Goal: Task Accomplishment & Management: Use online tool/utility

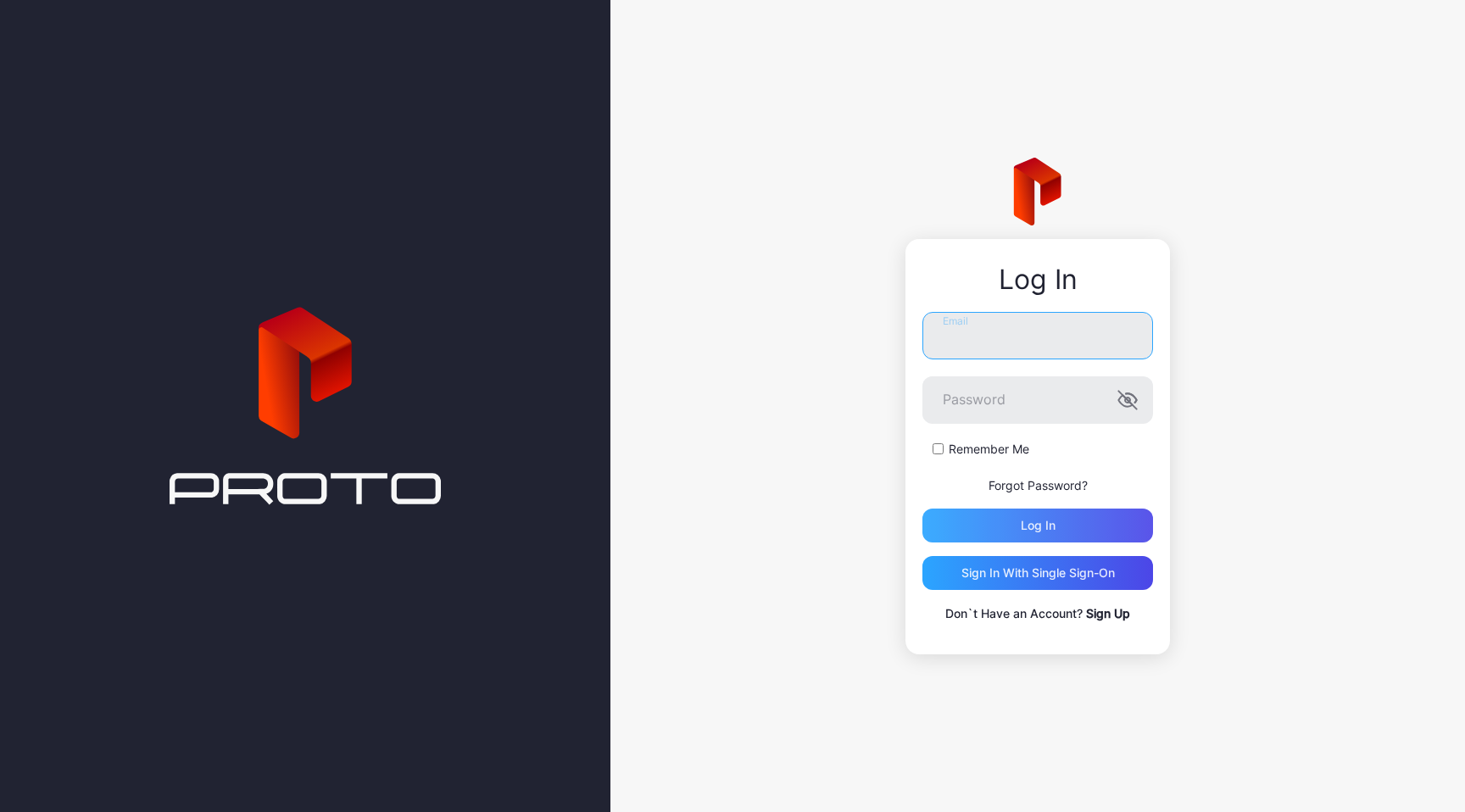
type input "**********"
click at [1057, 520] on div "Log in" at bounding box center [1037, 525] width 230 height 34
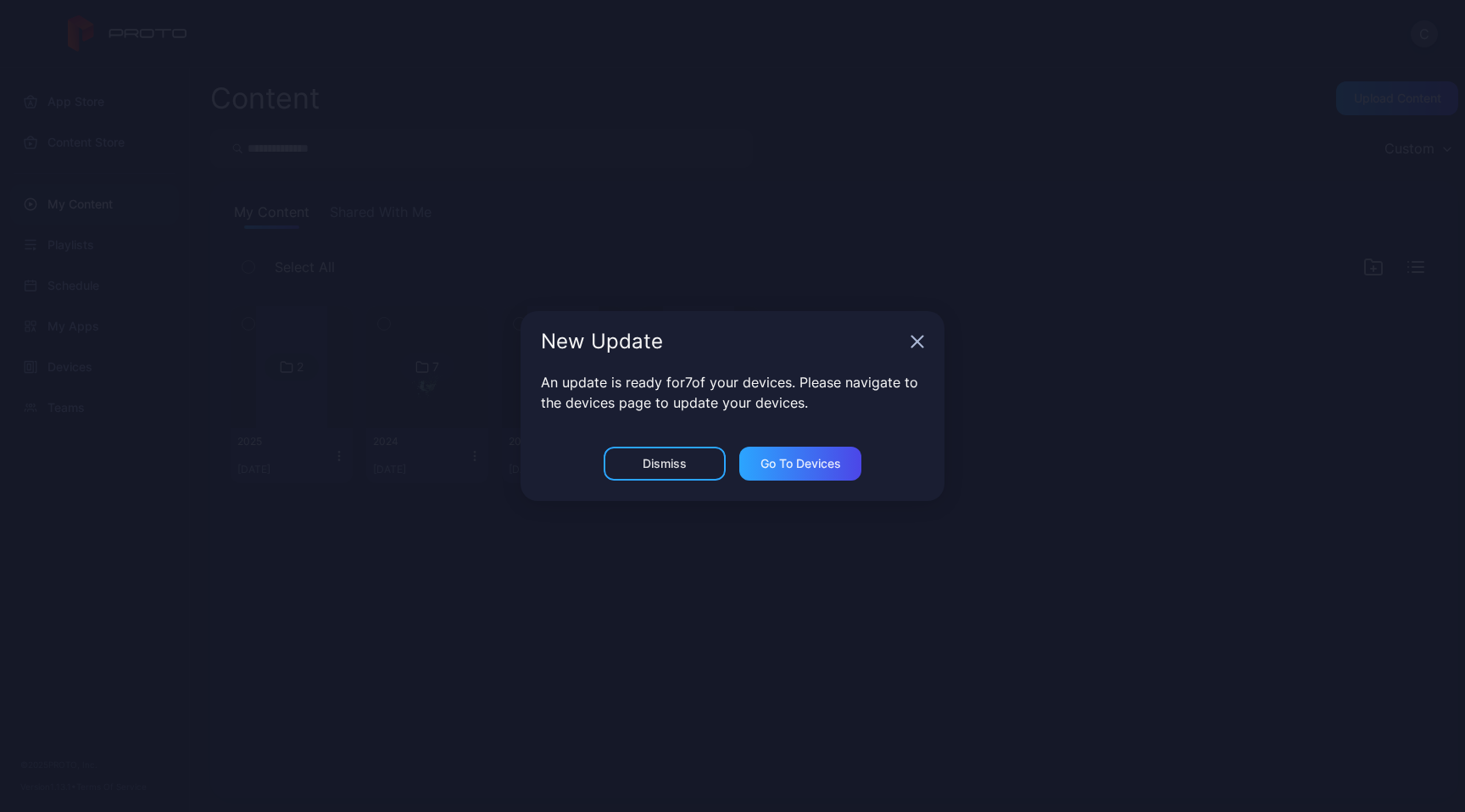
click at [912, 325] on div "New Update" at bounding box center [732, 341] width 424 height 61
click at [915, 340] on icon "button" at bounding box center [918, 342] width 11 height 11
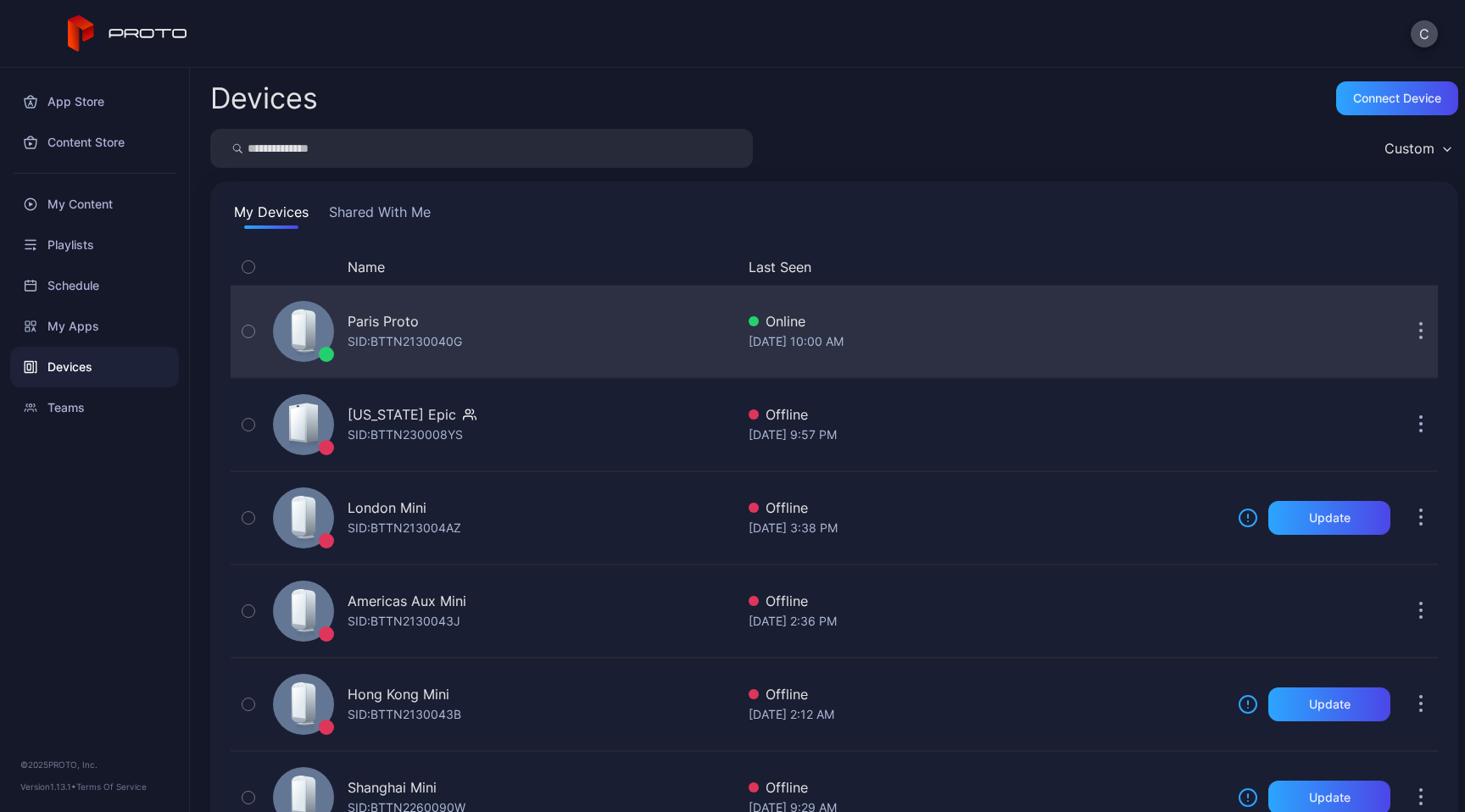
click at [344, 319] on div "Paris Proto SID: BTTN2130040G" at bounding box center [500, 331] width 469 height 84
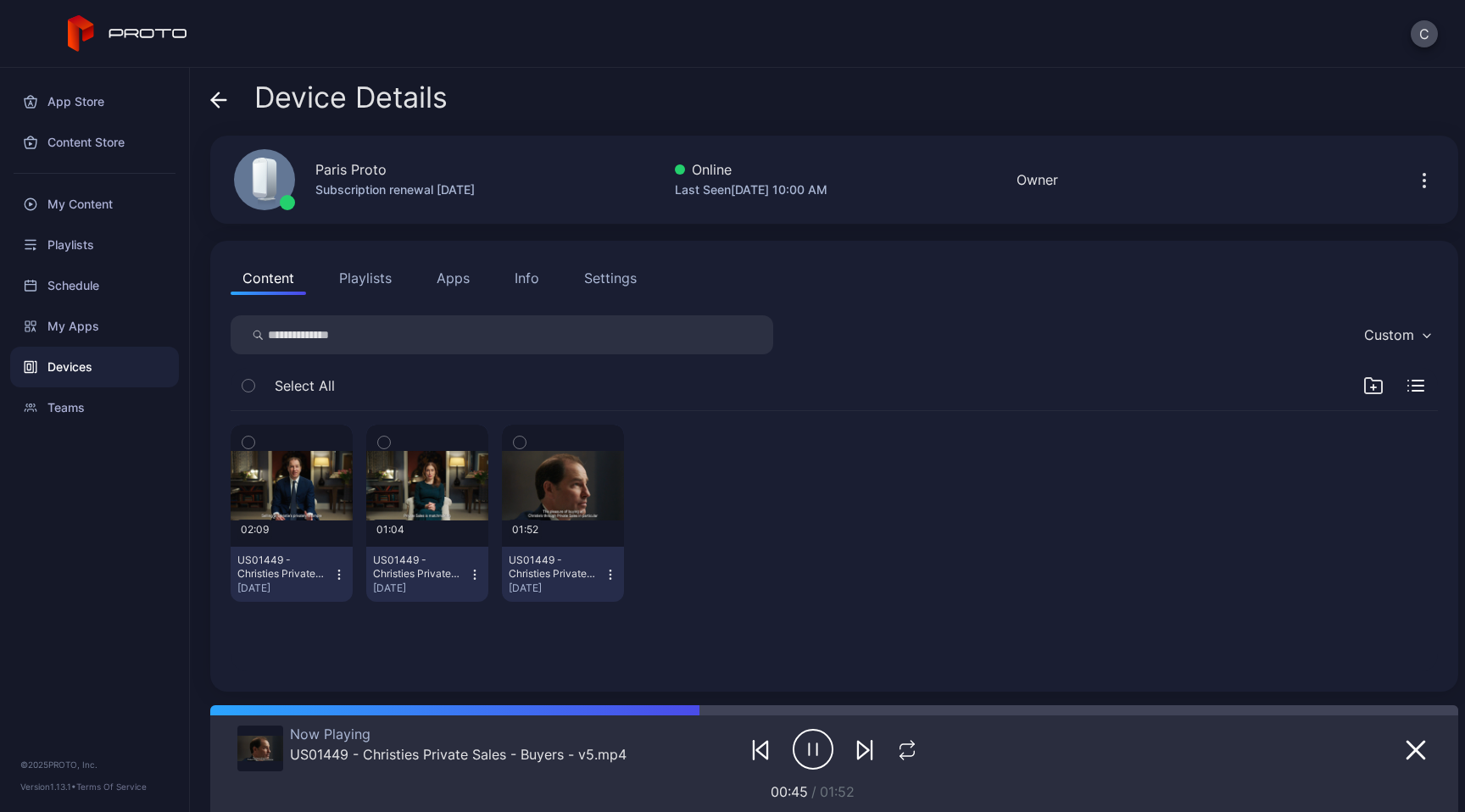
click at [373, 288] on button "Playlists" at bounding box center [365, 277] width 76 height 34
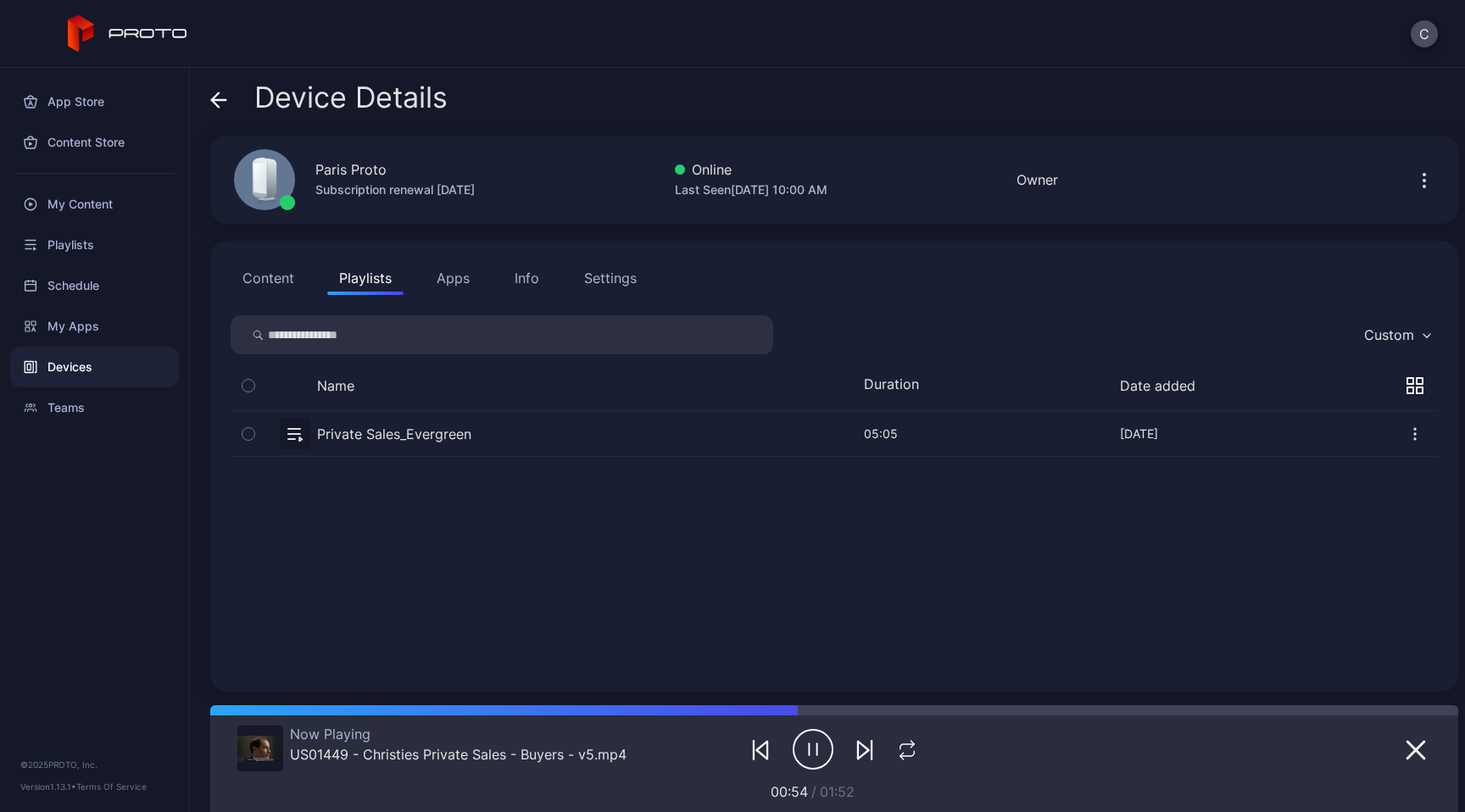
click at [302, 271] on button "Content" at bounding box center [268, 277] width 75 height 34
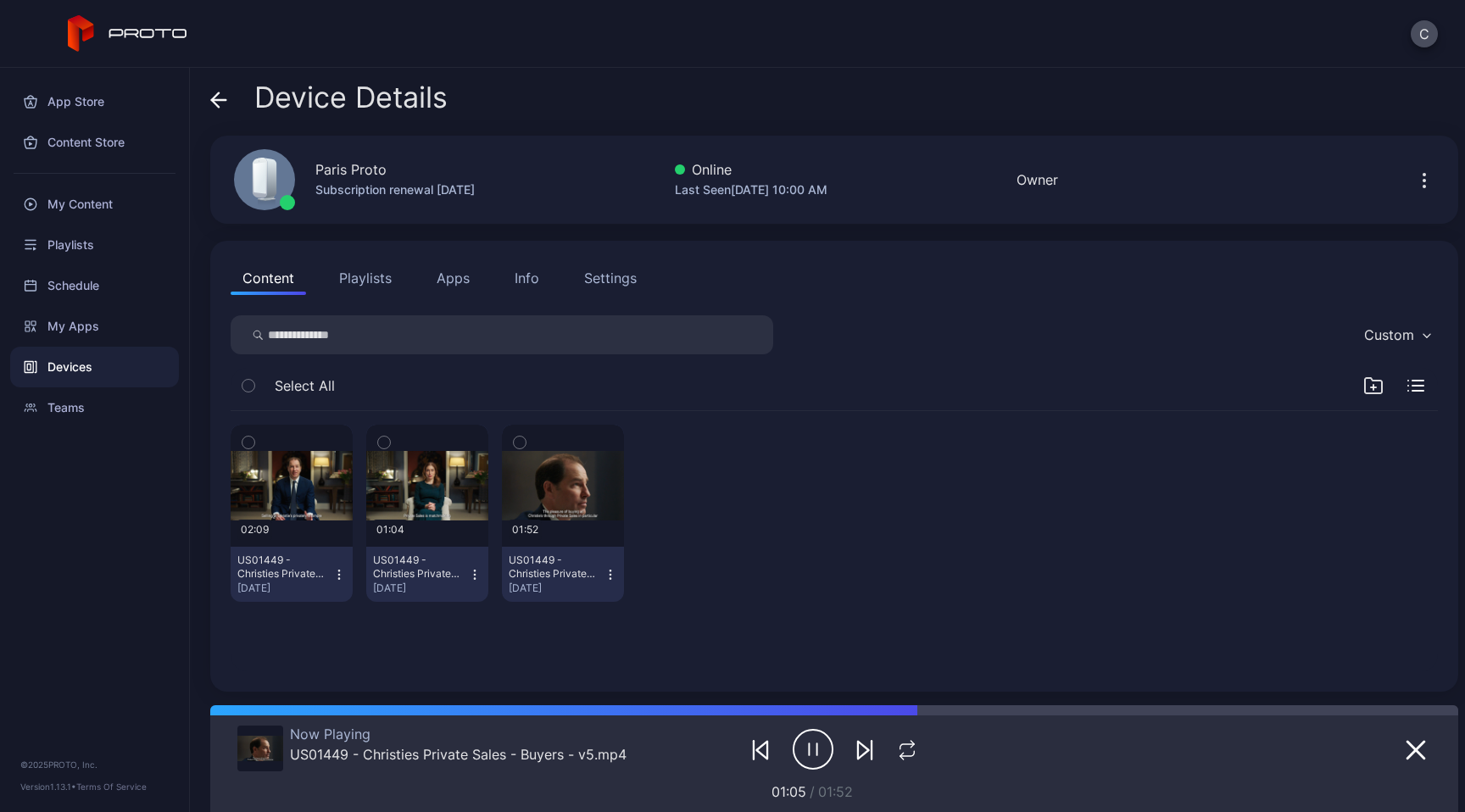
click at [394, 275] on button "Playlists" at bounding box center [365, 277] width 76 height 34
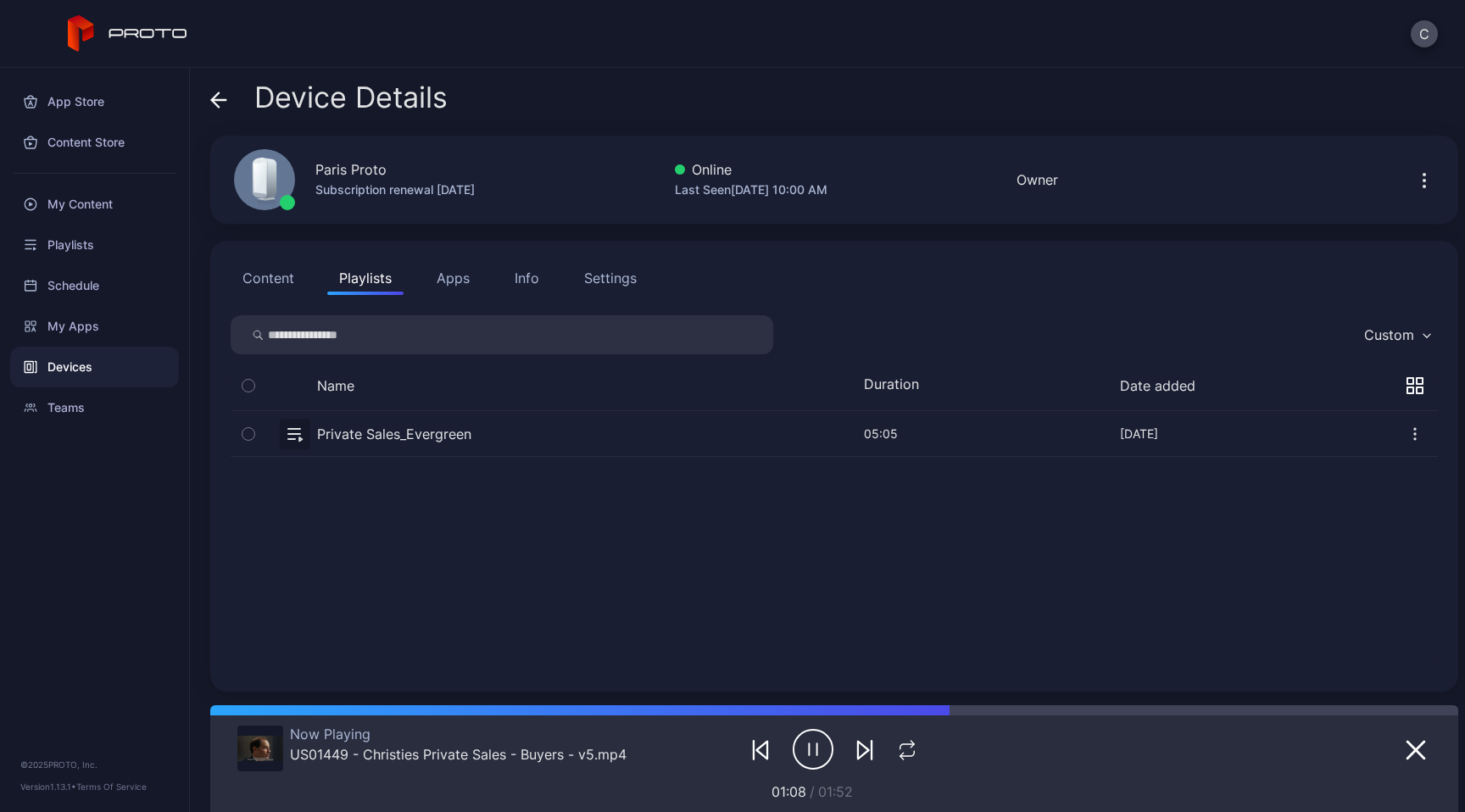
click at [278, 271] on button "Content" at bounding box center [268, 277] width 75 height 34
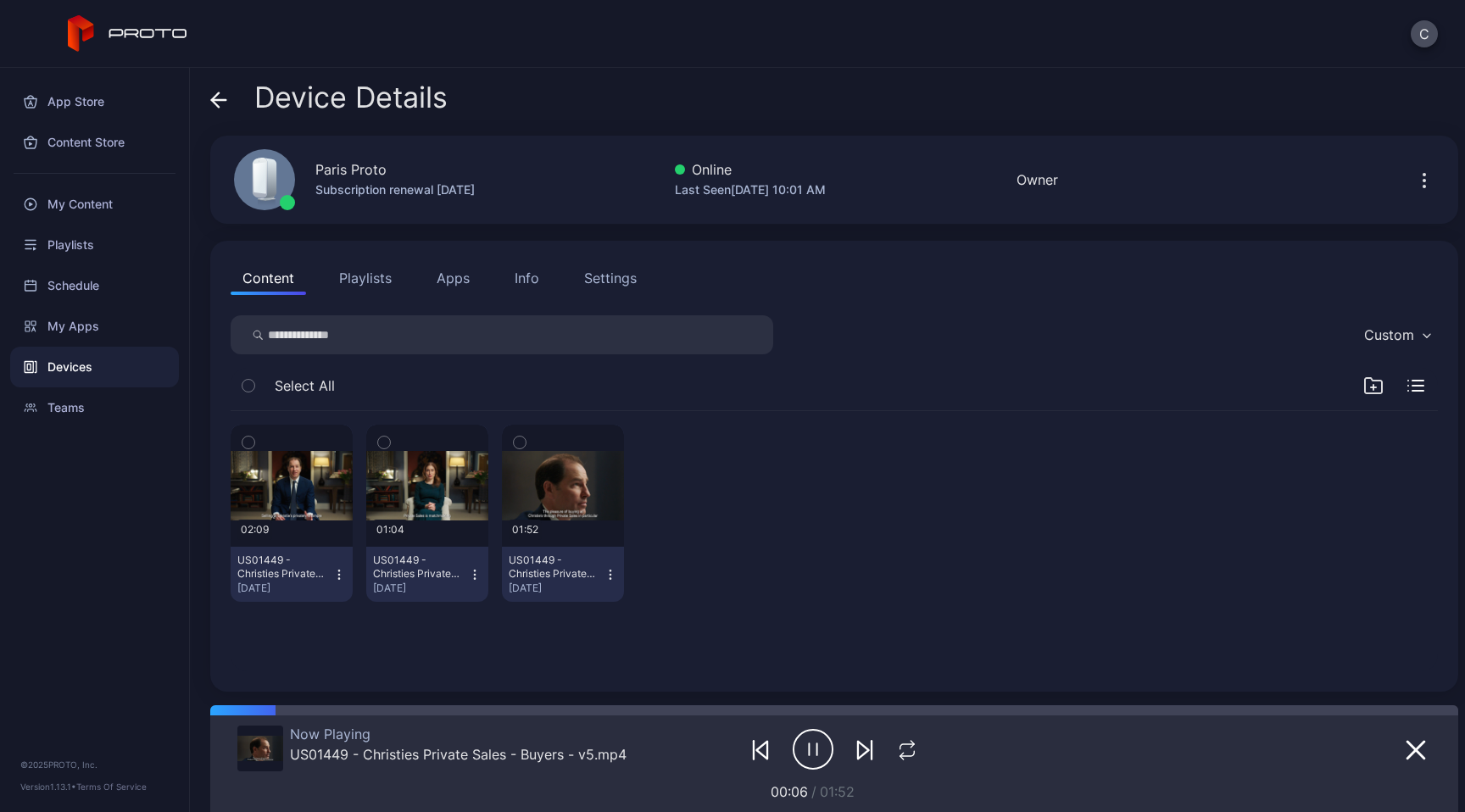
click at [368, 274] on button "Playlists" at bounding box center [365, 277] width 76 height 34
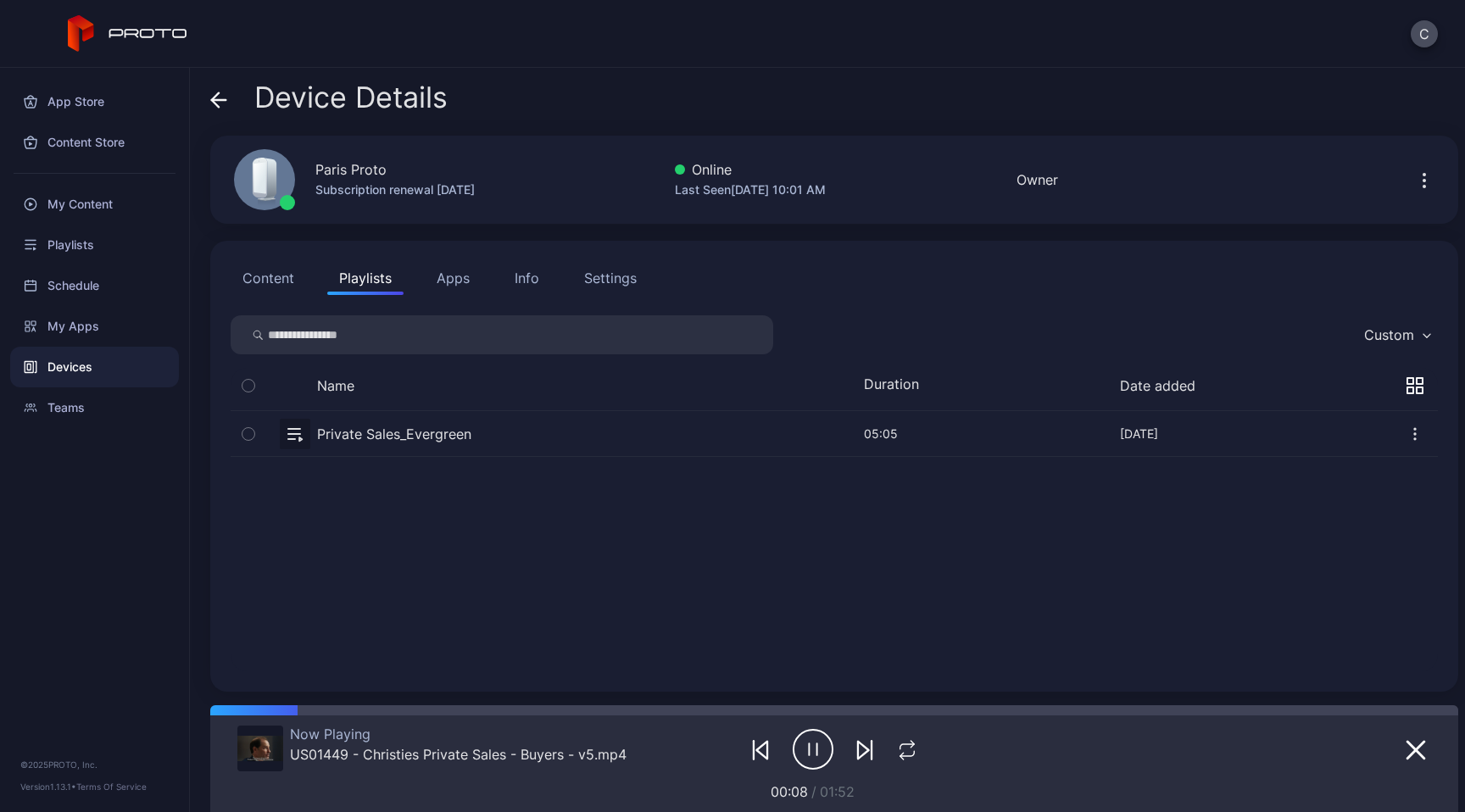
click at [251, 435] on icon "button" at bounding box center [248, 434] width 12 height 18
click at [913, 758] on icon "button" at bounding box center [911, 761] width 10 height 10
click at [801, 754] on icon "button" at bounding box center [813, 749] width 40 height 42
click at [249, 432] on icon "button" at bounding box center [248, 434] width 12 height 18
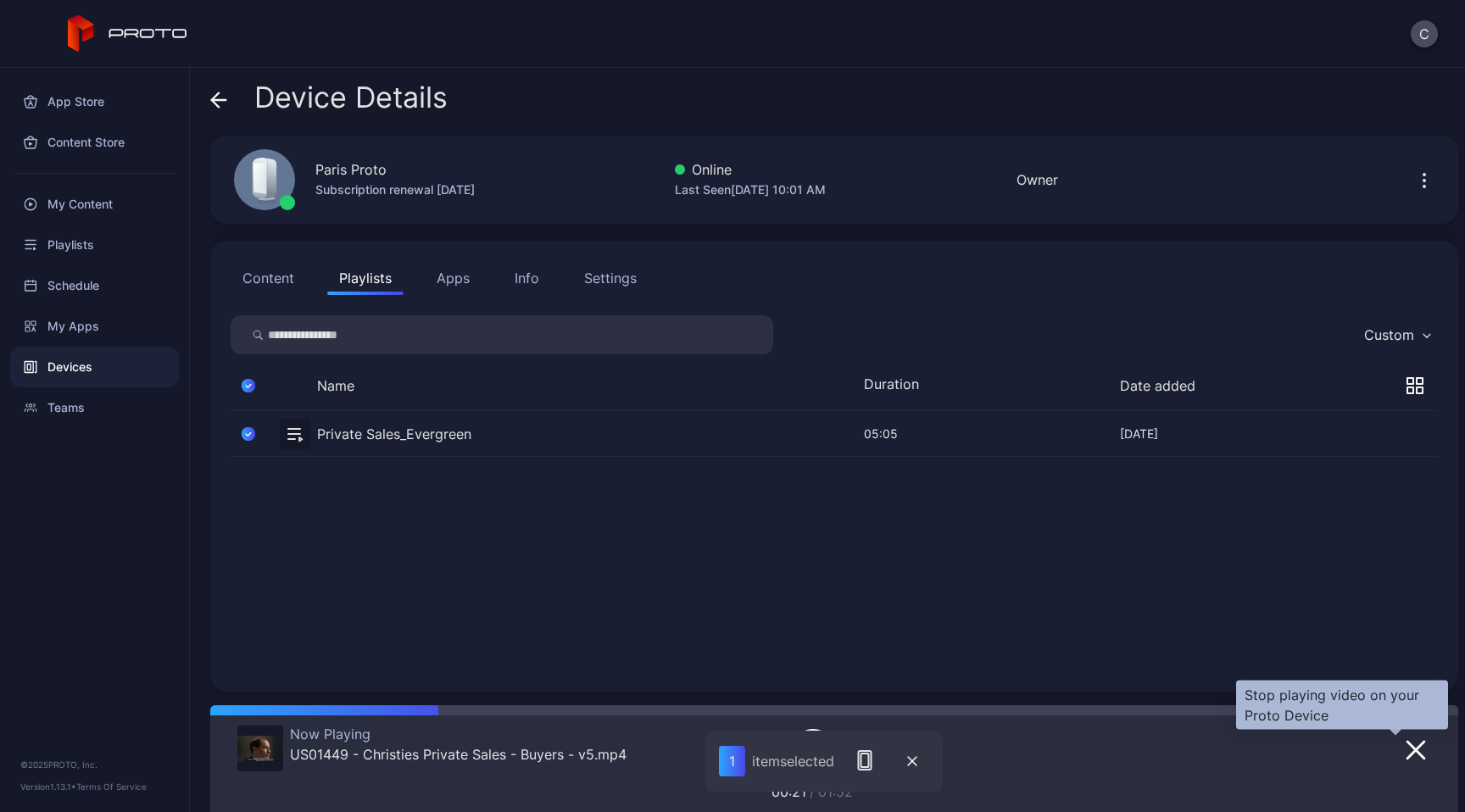
click at [1405, 743] on icon "button" at bounding box center [1415, 750] width 20 height 20
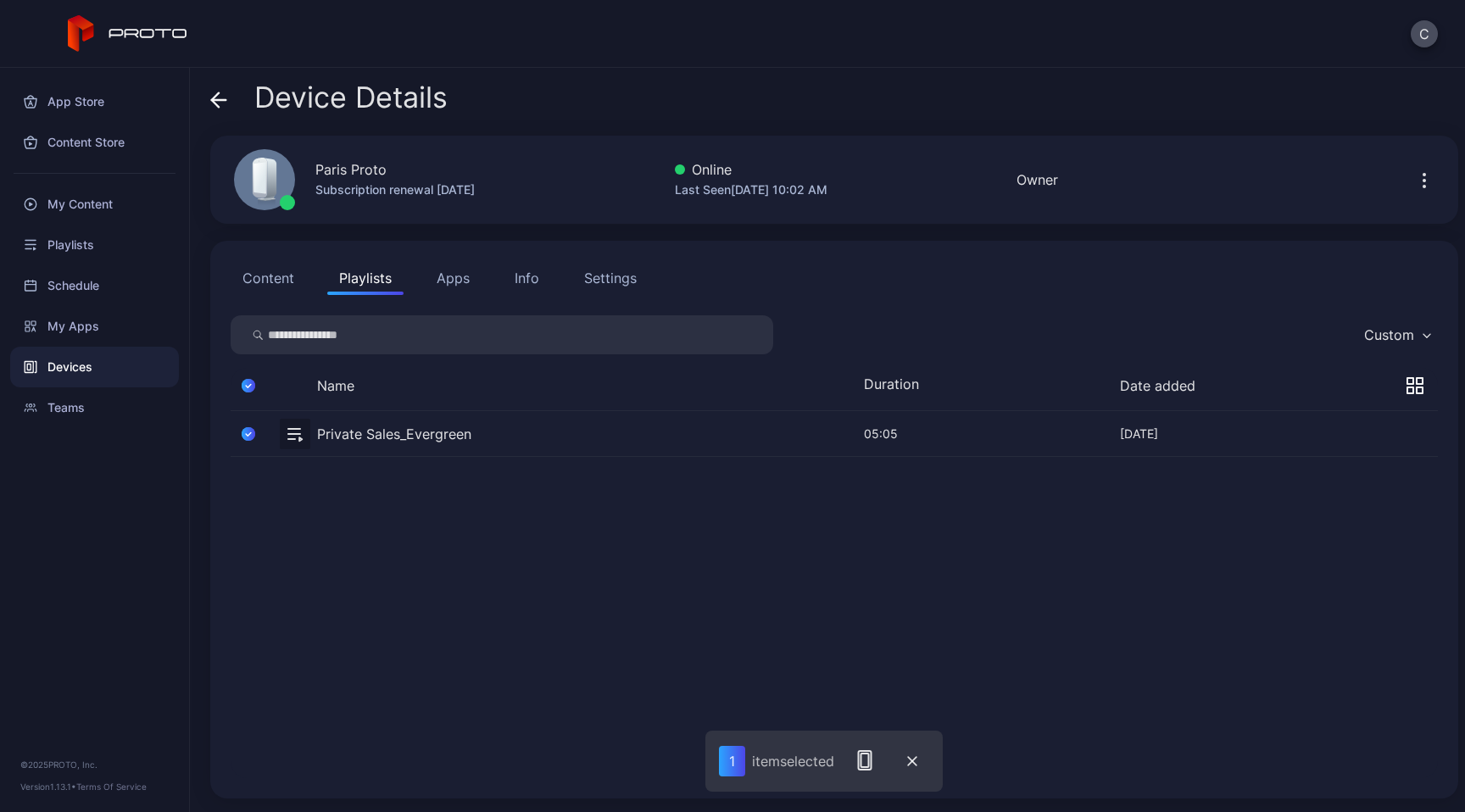
click at [402, 432] on button "button" at bounding box center [833, 433] width 1207 height 45
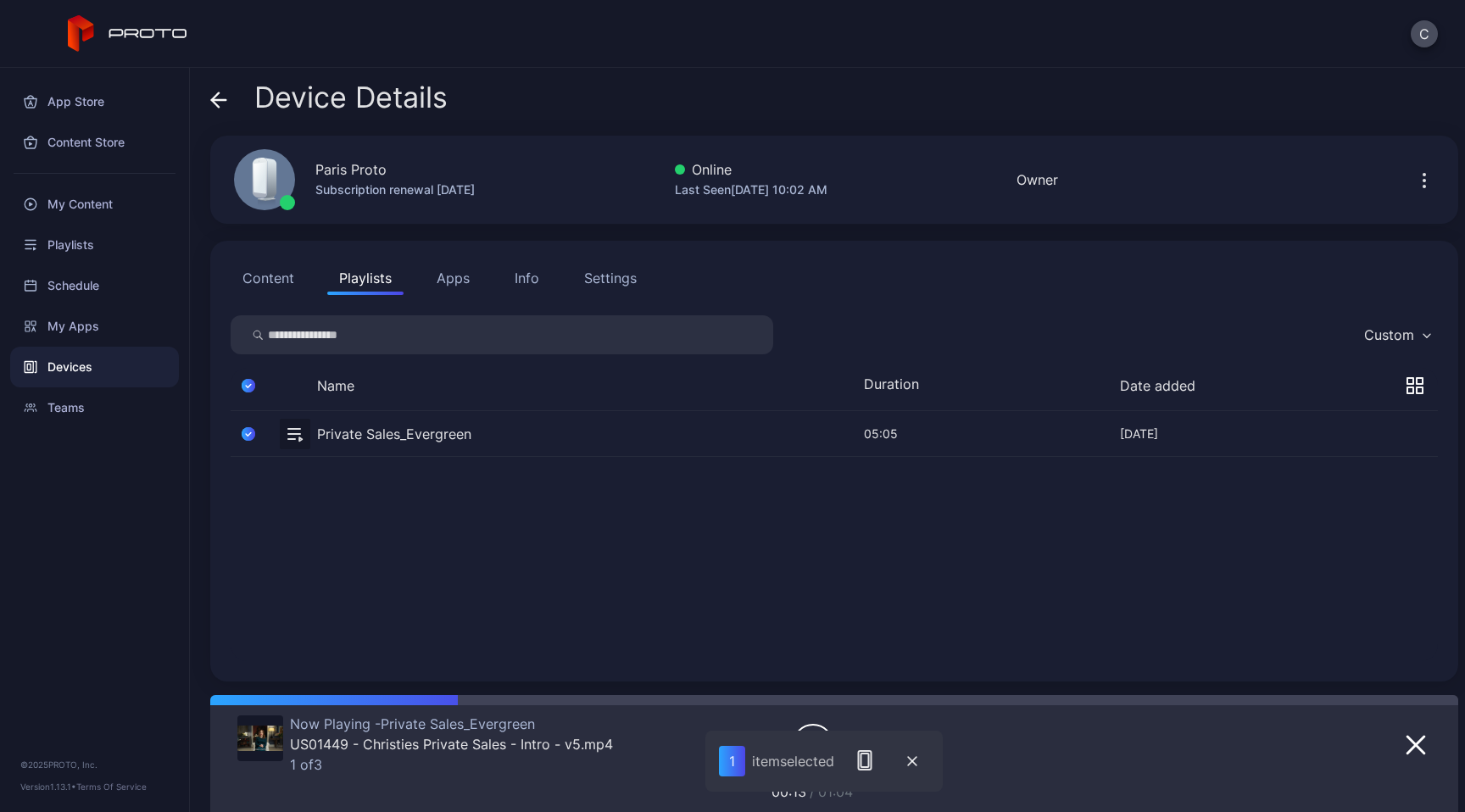
click at [270, 279] on button "Content" at bounding box center [268, 277] width 75 height 34
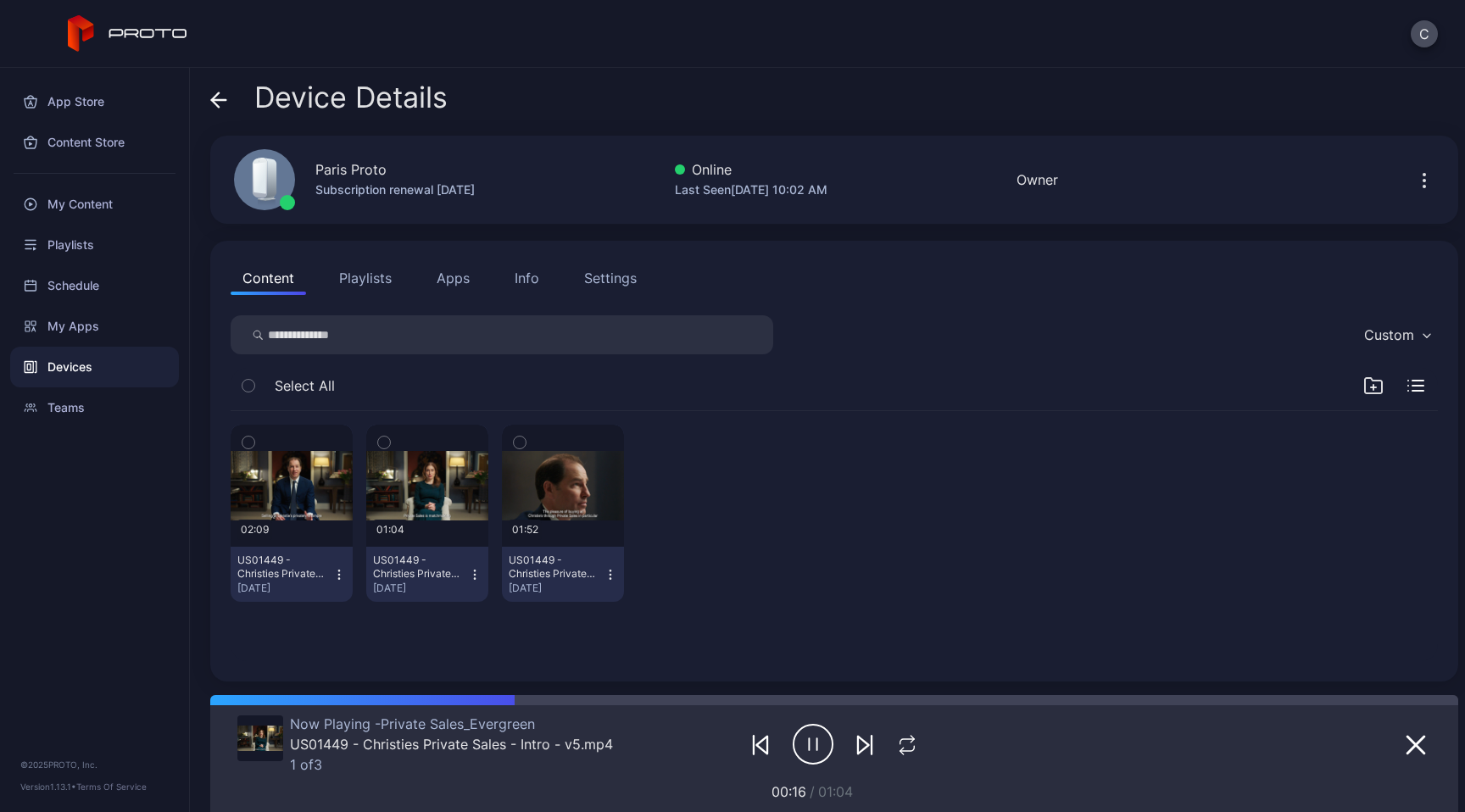
click at [363, 273] on button "Playlists" at bounding box center [365, 277] width 76 height 34
